Goal: Navigation & Orientation: Find specific page/section

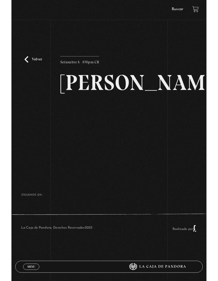
scroll to position [18, 0]
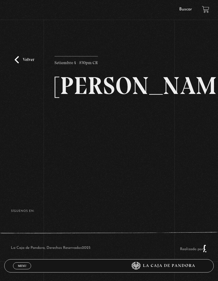
click at [22, 56] on link "Volver" at bounding box center [25, 59] width 20 height 7
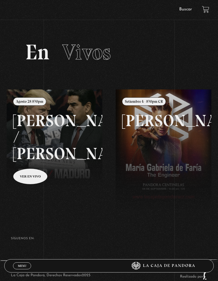
click at [22, 269] on link "Menu Cerrar" at bounding box center [22, 266] width 18 height 7
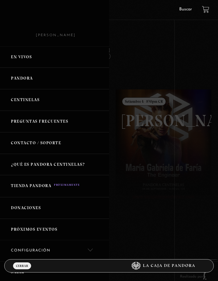
click at [25, 80] on link "Pandora" at bounding box center [54, 79] width 109 height 22
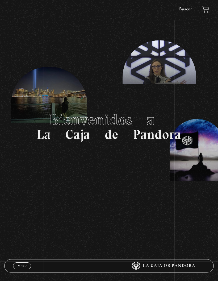
click at [22, 263] on link "Menu Cerrar" at bounding box center [22, 266] width 18 height 7
